Goal: Transaction & Acquisition: Purchase product/service

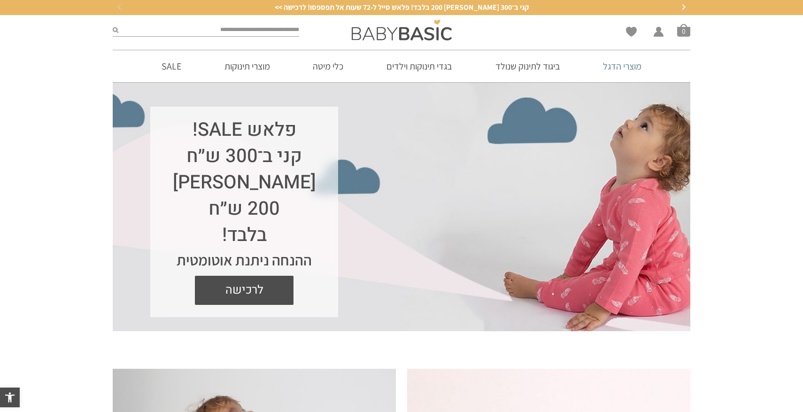
click at [627, 67] on link "מוצרי הדגל" at bounding box center [622, 66] width 67 height 32
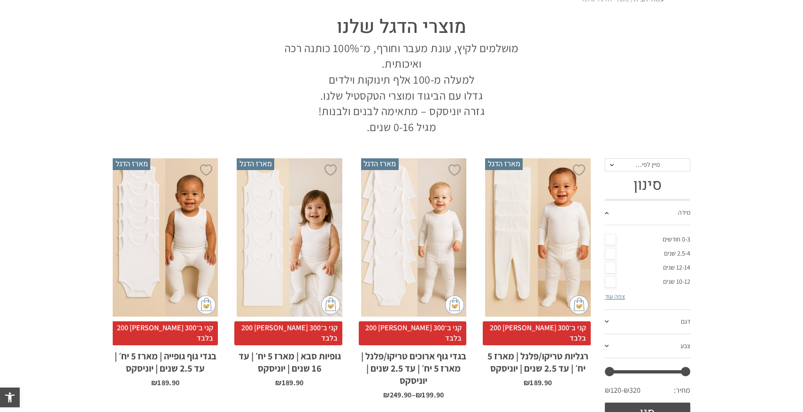
scroll to position [94, 0]
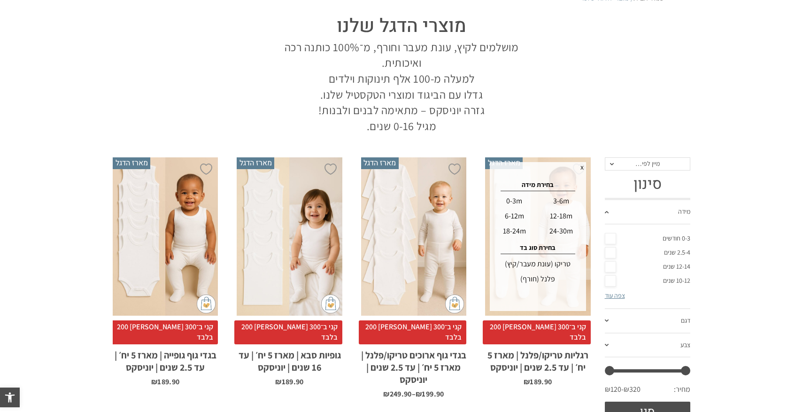
click at [552, 215] on div "12-18m" at bounding box center [561, 215] width 46 height 15
click at [543, 261] on div "טריקו (עונת מעבר/קיץ)" at bounding box center [537, 263] width 93 height 15
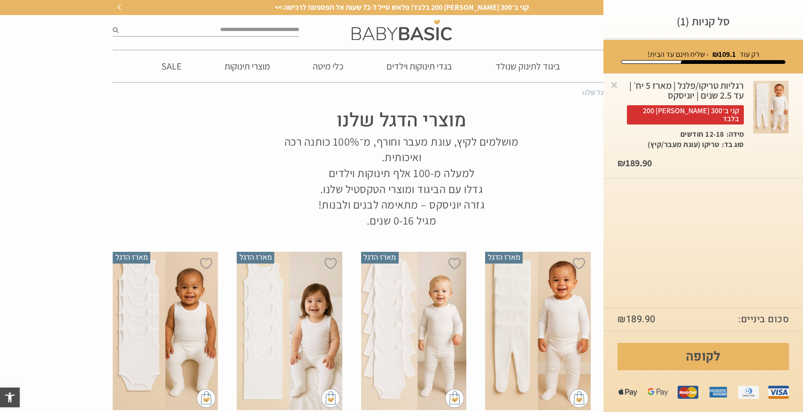
scroll to position [0, 0]
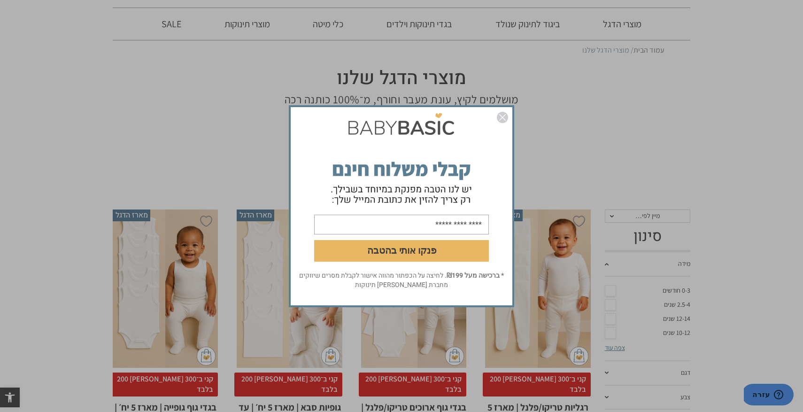
scroll to position [43, 0]
click at [500, 121] on img "סגור" at bounding box center [502, 117] width 11 height 11
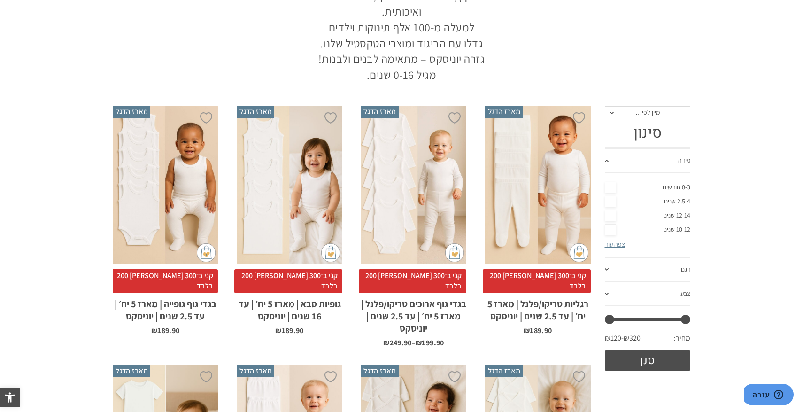
scroll to position [147, 0]
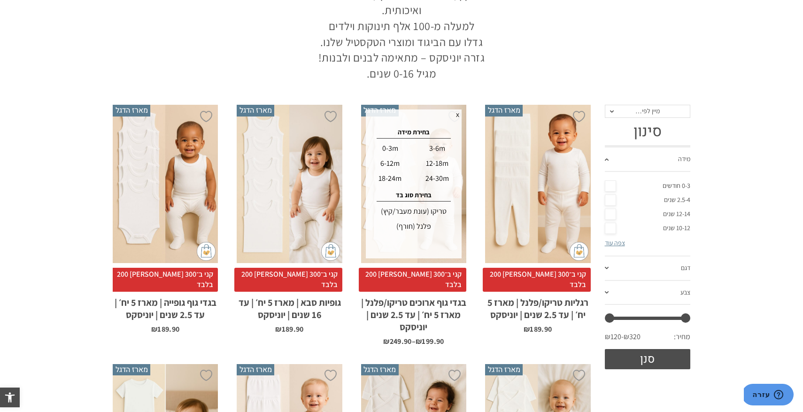
click at [433, 167] on div "12-18m" at bounding box center [437, 163] width 46 height 15
click at [422, 211] on div "טריקו (עונת מעבר/קיץ)" at bounding box center [413, 211] width 93 height 15
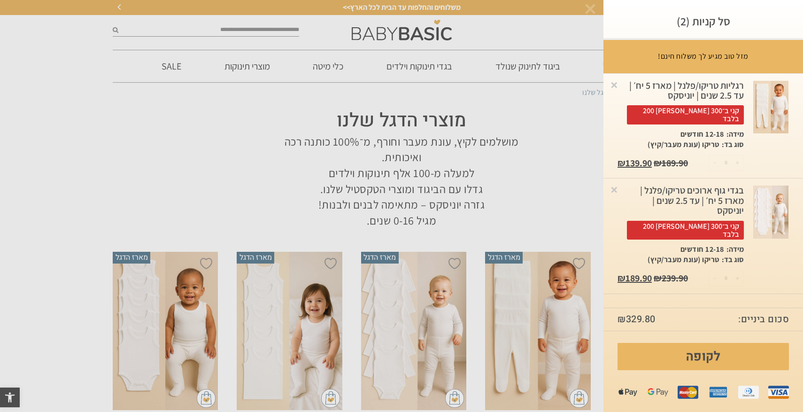
scroll to position [0, 0]
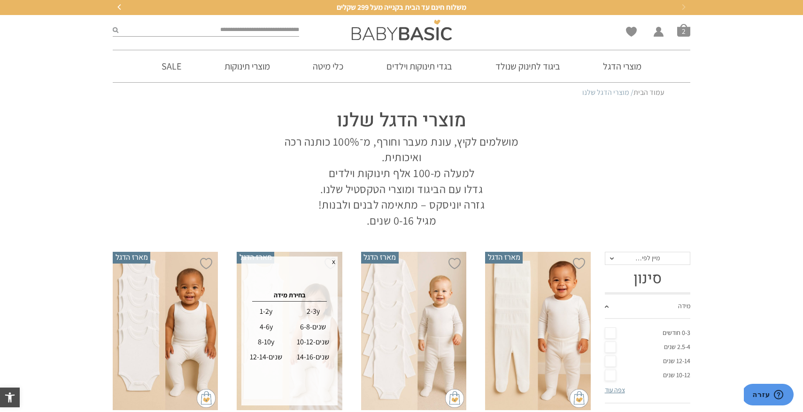
click at [315, 316] on div "2-3y" at bounding box center [313, 311] width 46 height 15
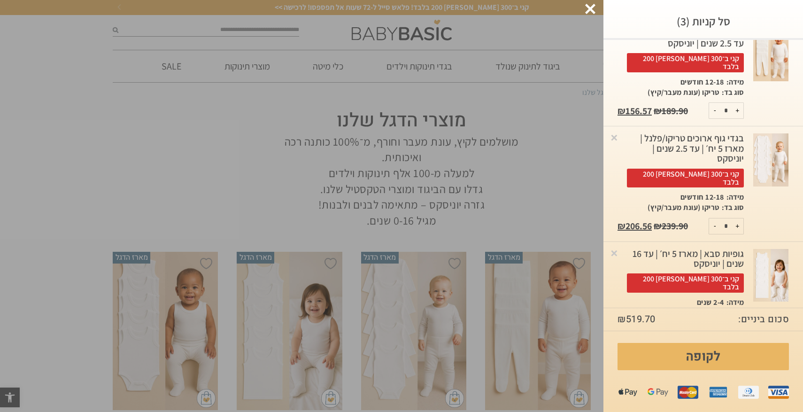
scroll to position [56, 0]
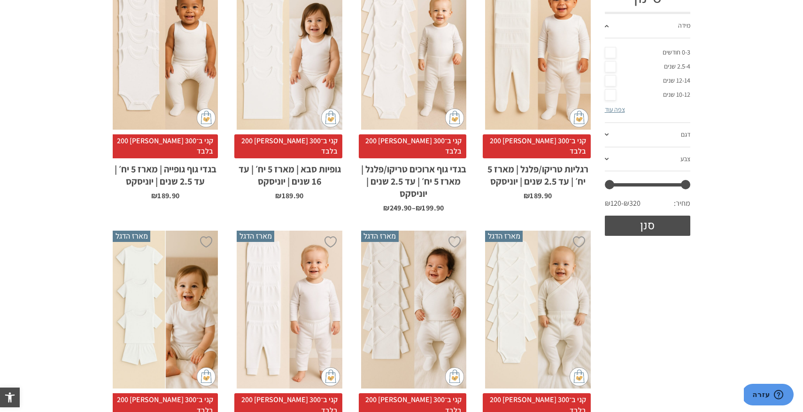
scroll to position [292, 0]
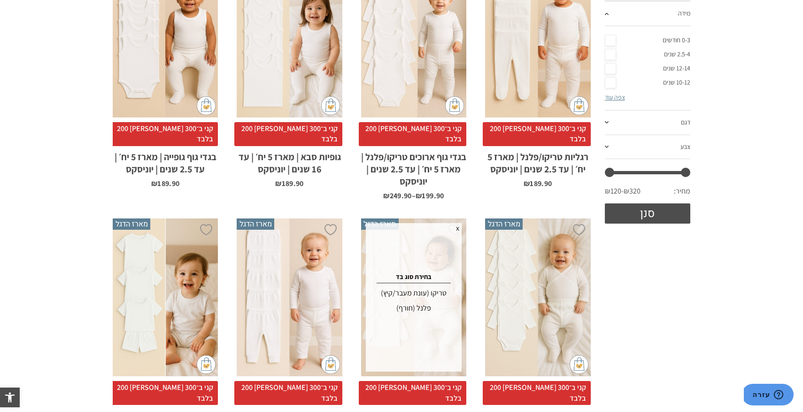
click at [443, 285] on div "טריקו (עונת מעבר/קיץ)" at bounding box center [413, 292] width 93 height 15
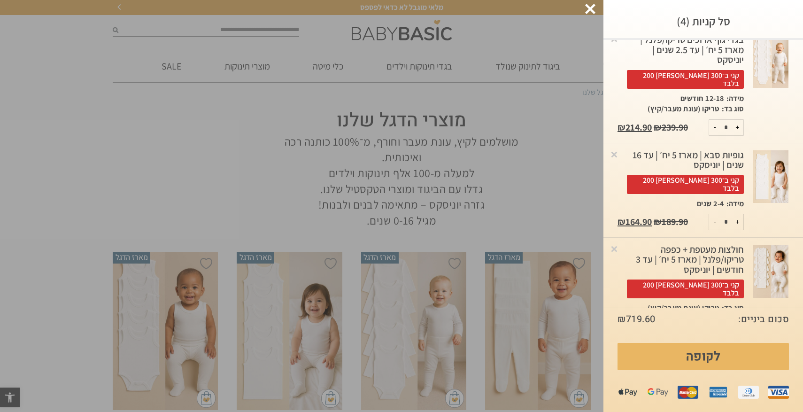
scroll to position [153, 0]
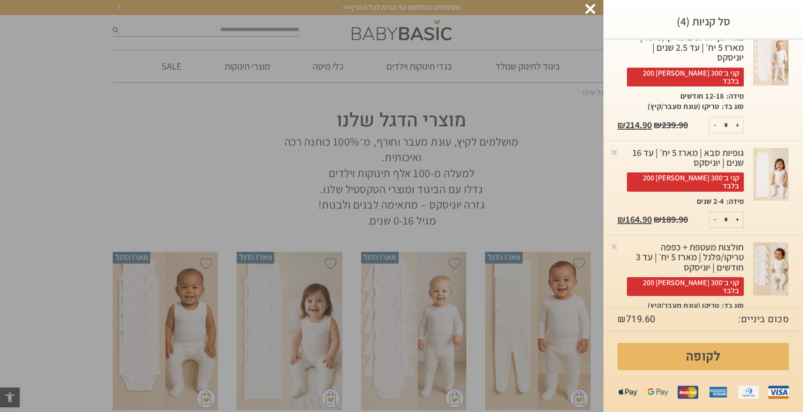
click at [592, 8] on div at bounding box center [590, 9] width 10 height 10
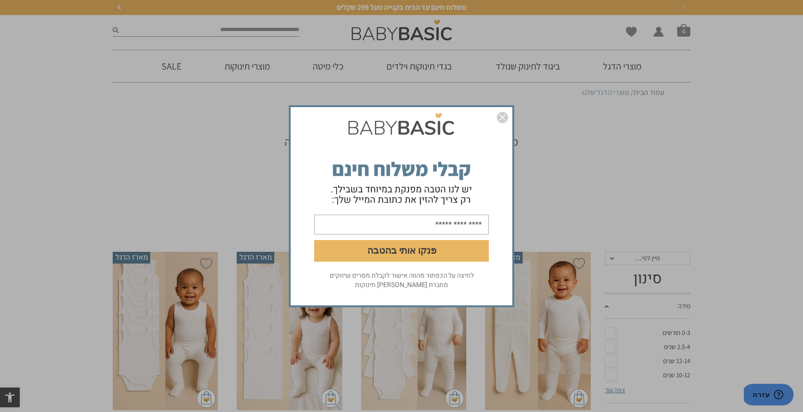
scroll to position [146, 0]
click at [501, 120] on img "סגור" at bounding box center [502, 117] width 11 height 11
